Goal: Task Accomplishment & Management: Use online tool/utility

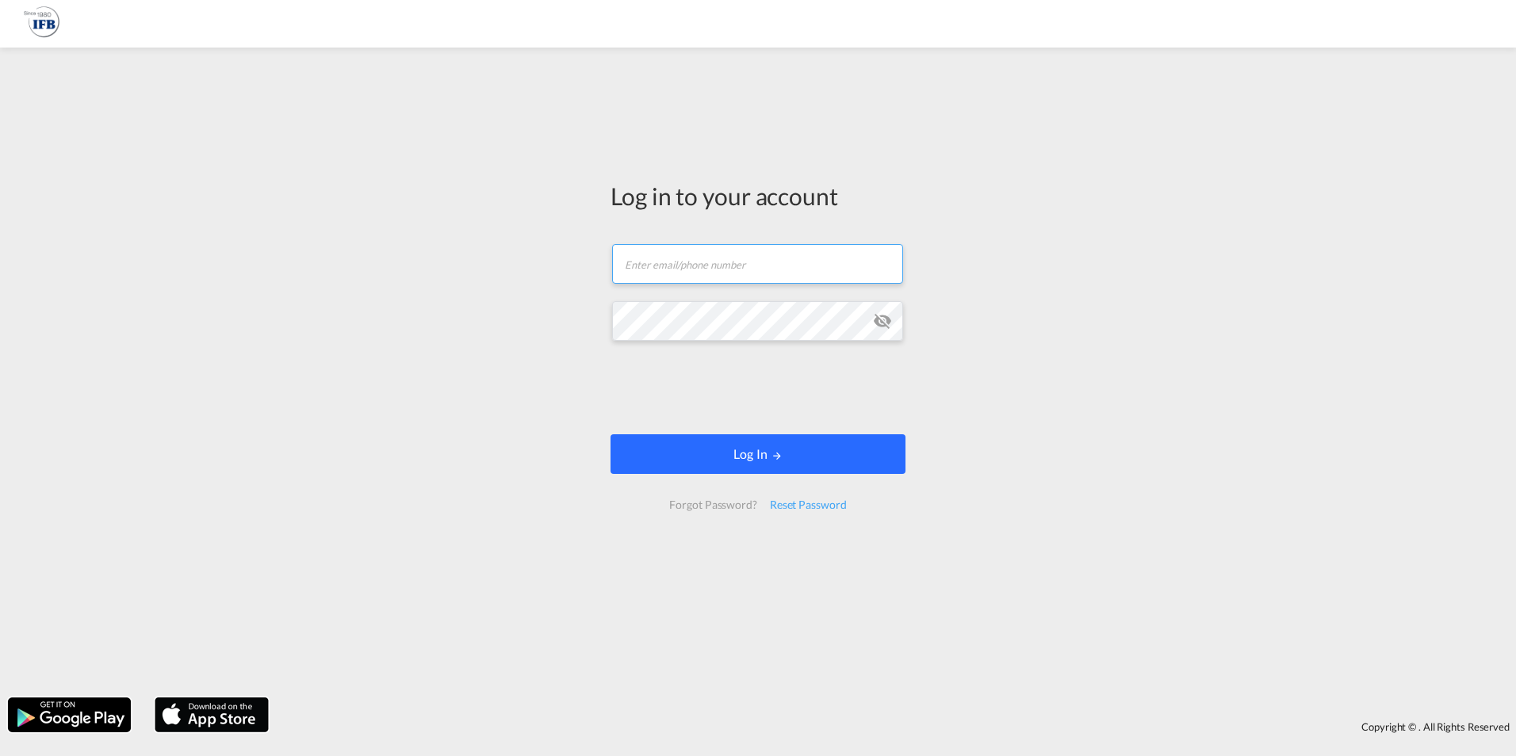
type input "as.gens@france-ifbgroup.net"
click at [772, 456] on md-icon "LOGIN" at bounding box center [776, 455] width 11 height 11
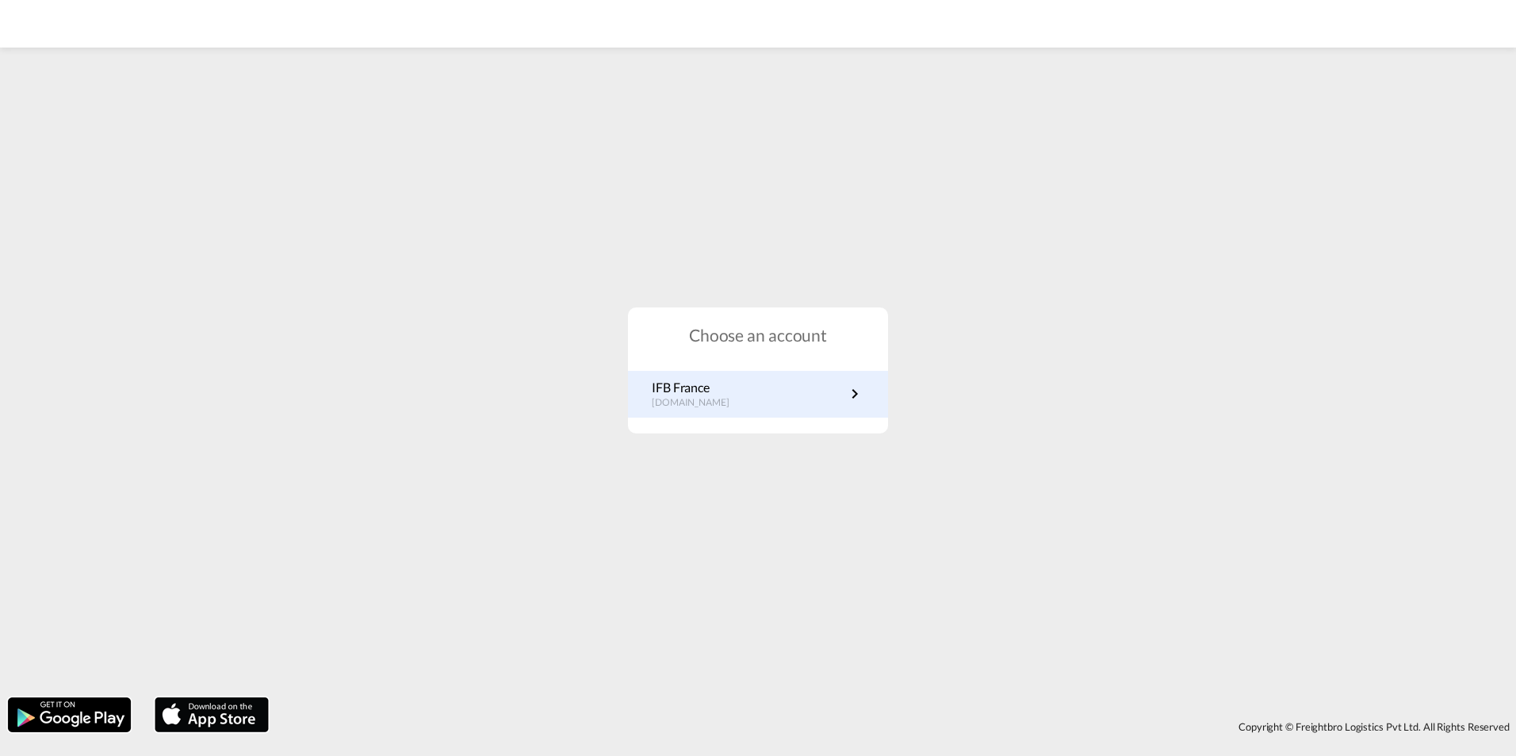
click at [717, 389] on p "IFB France" at bounding box center [699, 387] width 94 height 17
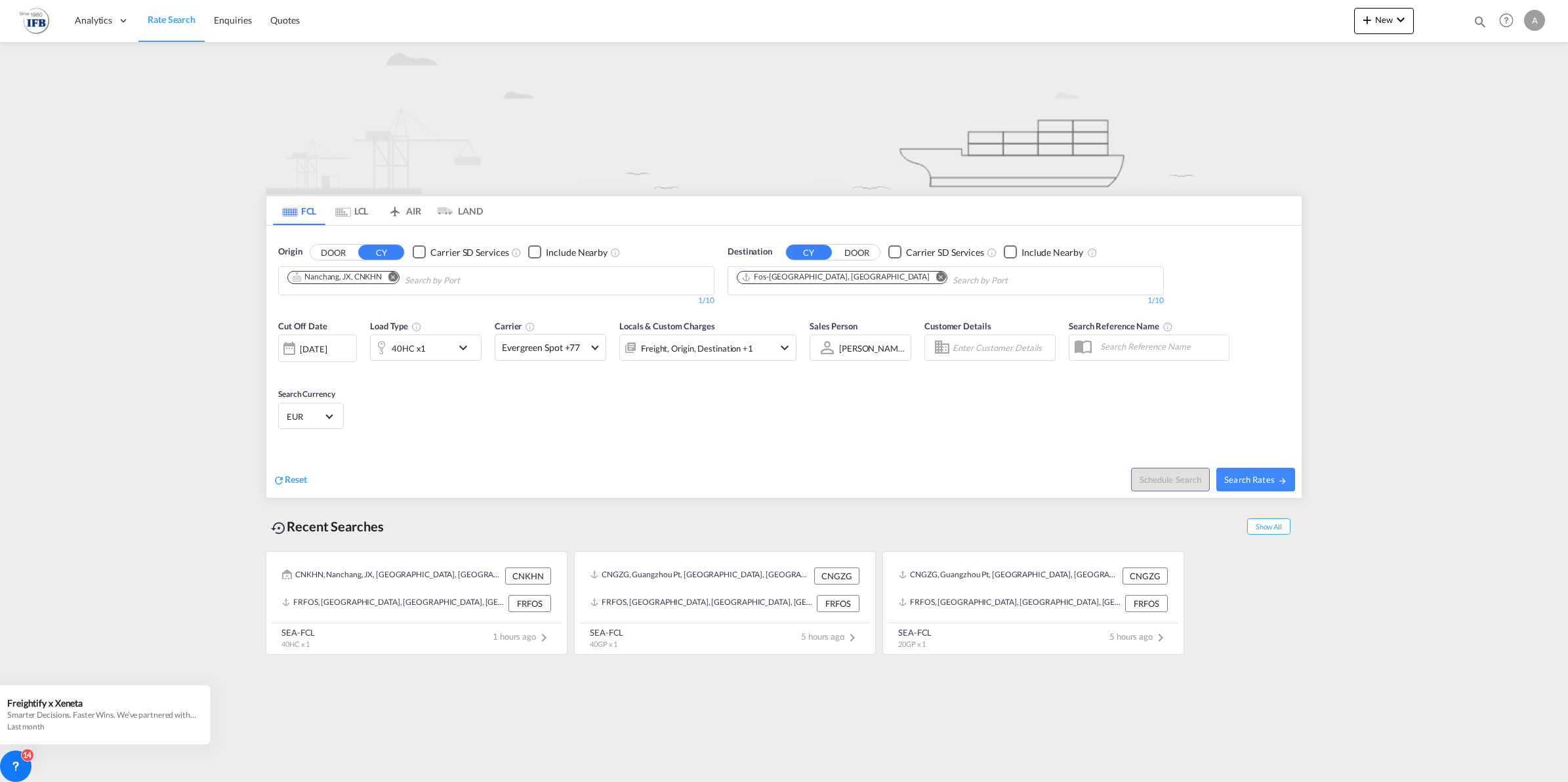
click at [391, 273] on md-icon "Remove" at bounding box center [392, 276] width 10 height 10
click at [935, 279] on md-icon "Remove" at bounding box center [940, 276] width 10 height 10
